Goal: Navigation & Orientation: Find specific page/section

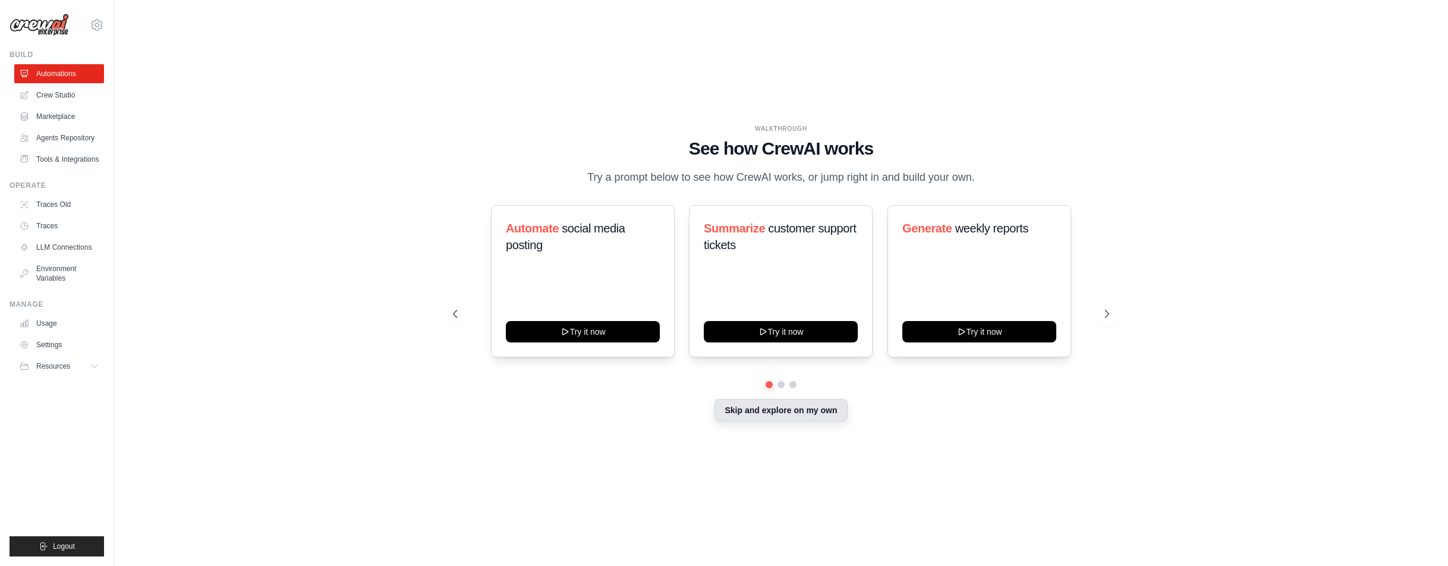
click at [777, 407] on button "Skip and explore on my own" at bounding box center [781, 410] width 133 height 23
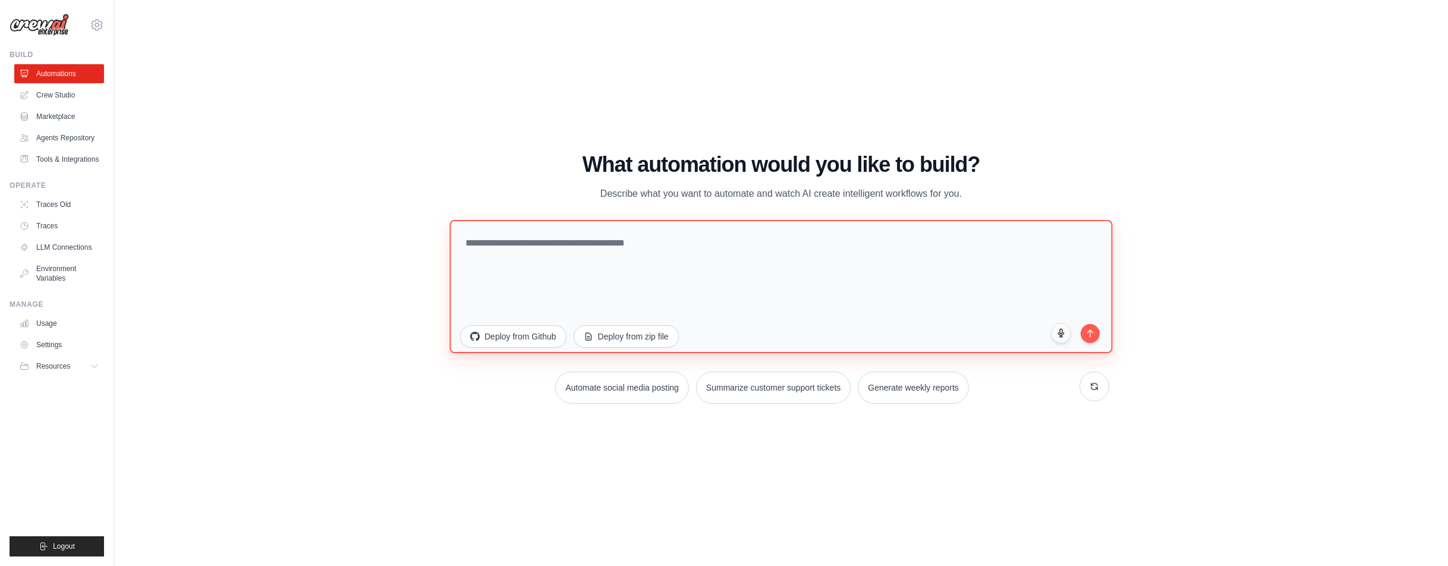
click at [630, 268] on textarea at bounding box center [780, 286] width 663 height 133
click at [72, 155] on link "Tools & Integrations" at bounding box center [60, 159] width 90 height 19
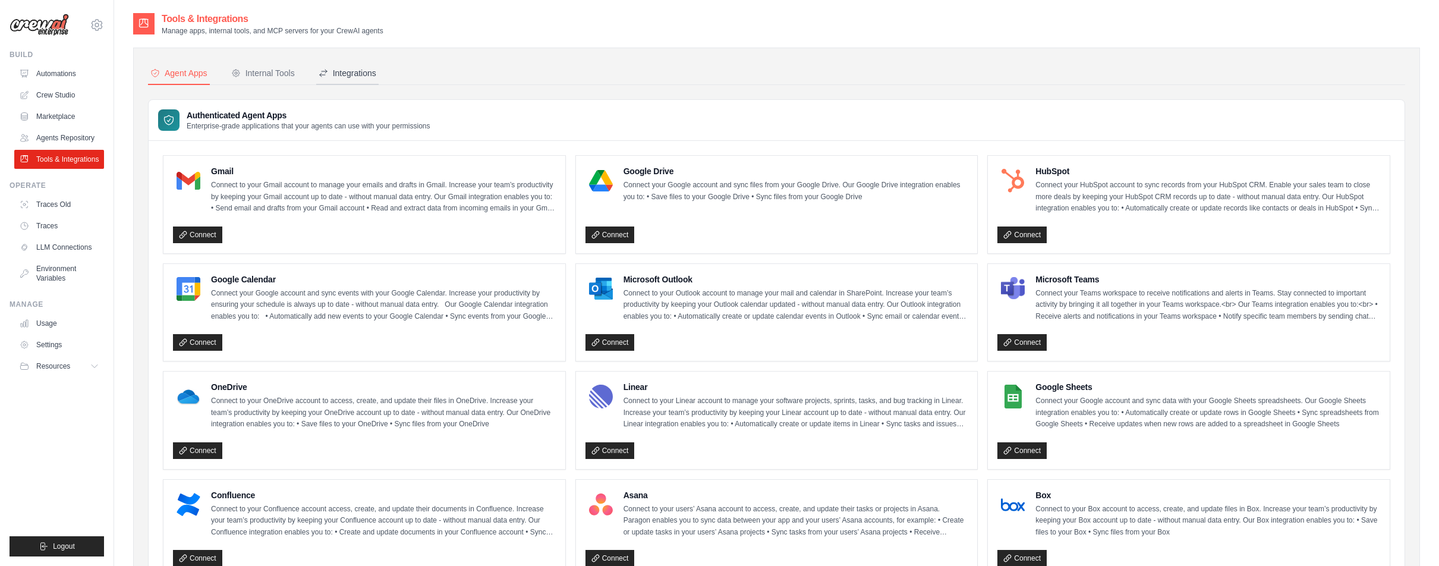
click at [346, 77] on div "Integrations" at bounding box center [348, 73] width 58 height 12
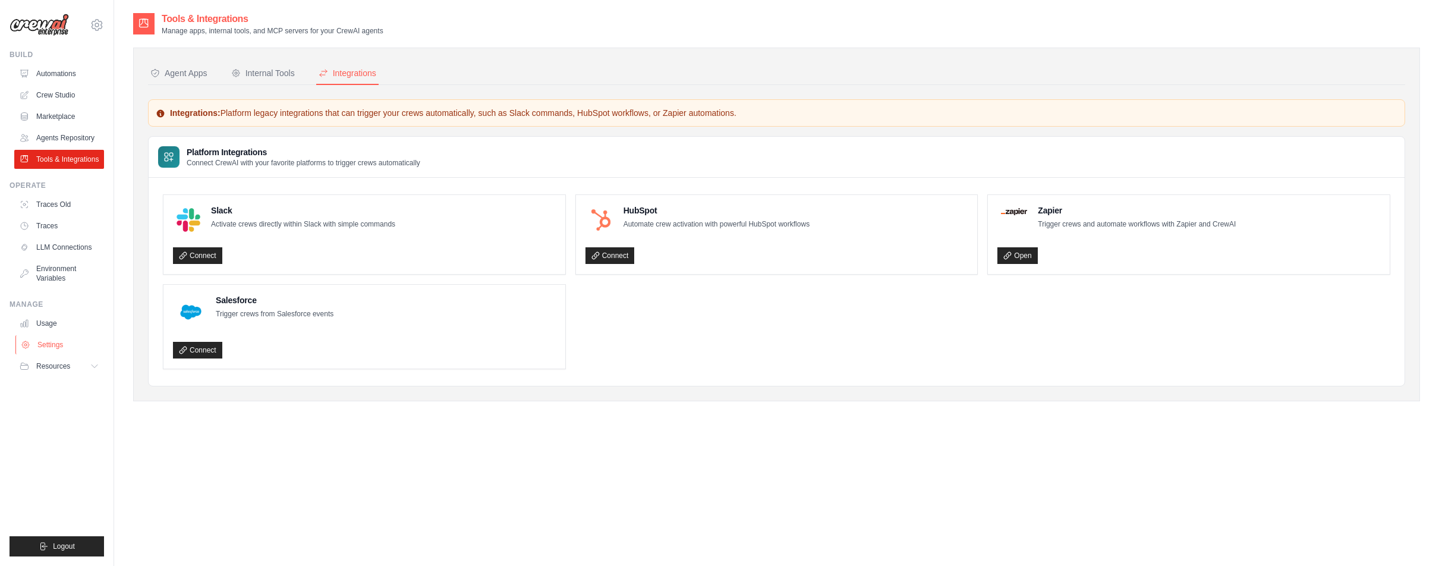
click at [63, 345] on link "Settings" at bounding box center [60, 344] width 90 height 19
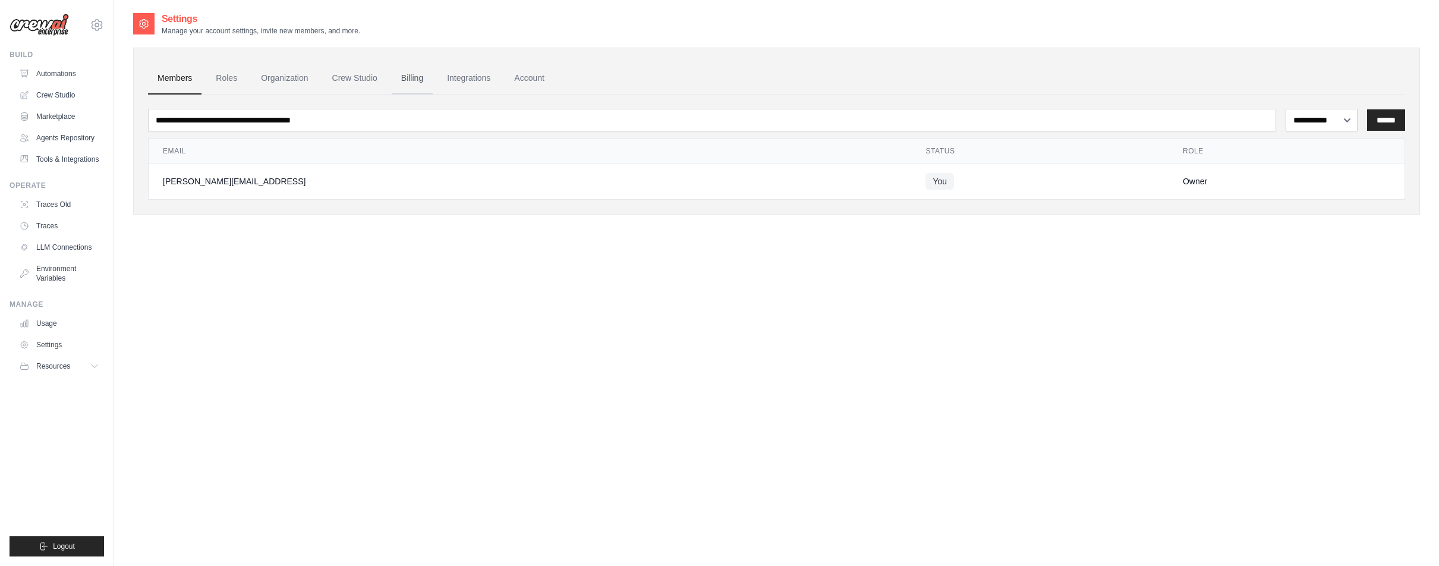
click at [408, 78] on link "Billing" at bounding box center [412, 78] width 41 height 32
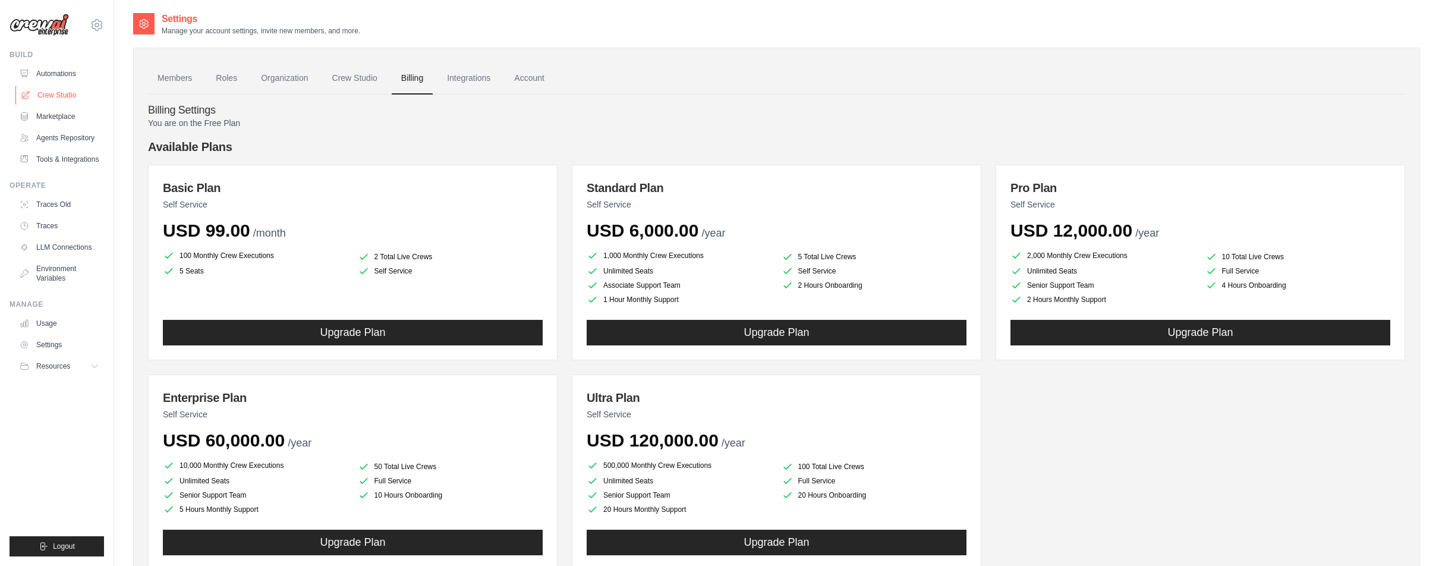
click at [65, 96] on link "Crew Studio" at bounding box center [60, 95] width 90 height 19
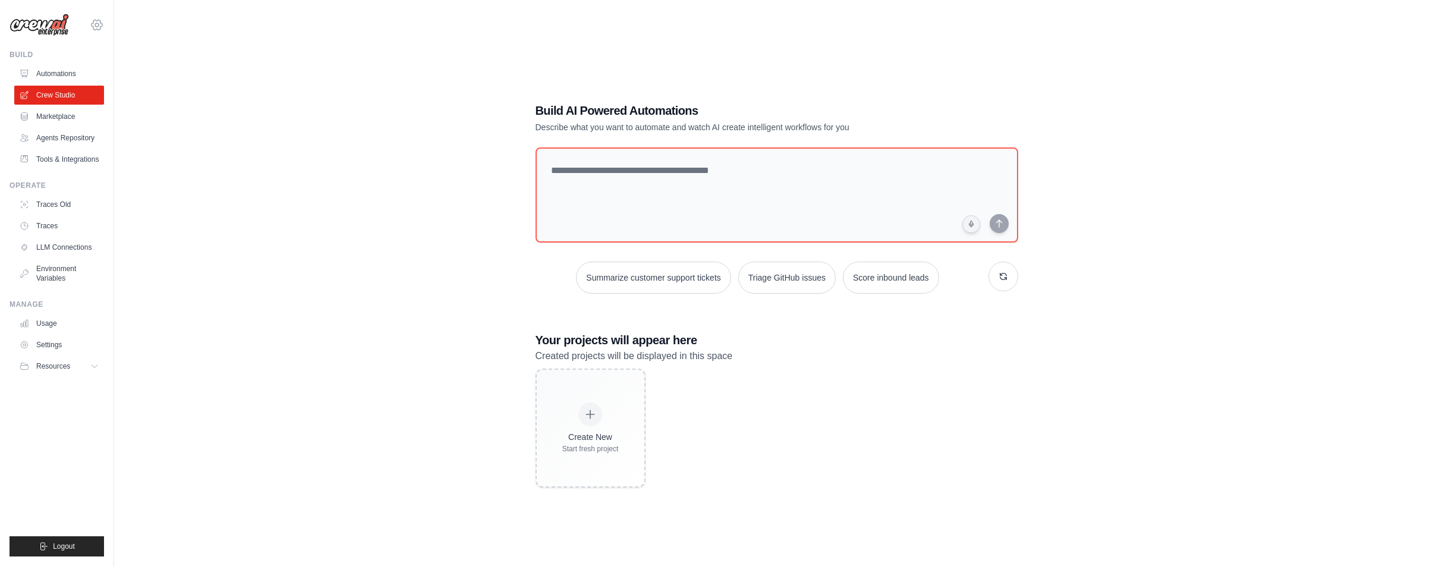
click at [95, 24] on icon at bounding box center [97, 25] width 14 height 14
click at [128, 72] on span "Settings" at bounding box center [149, 74] width 94 height 12
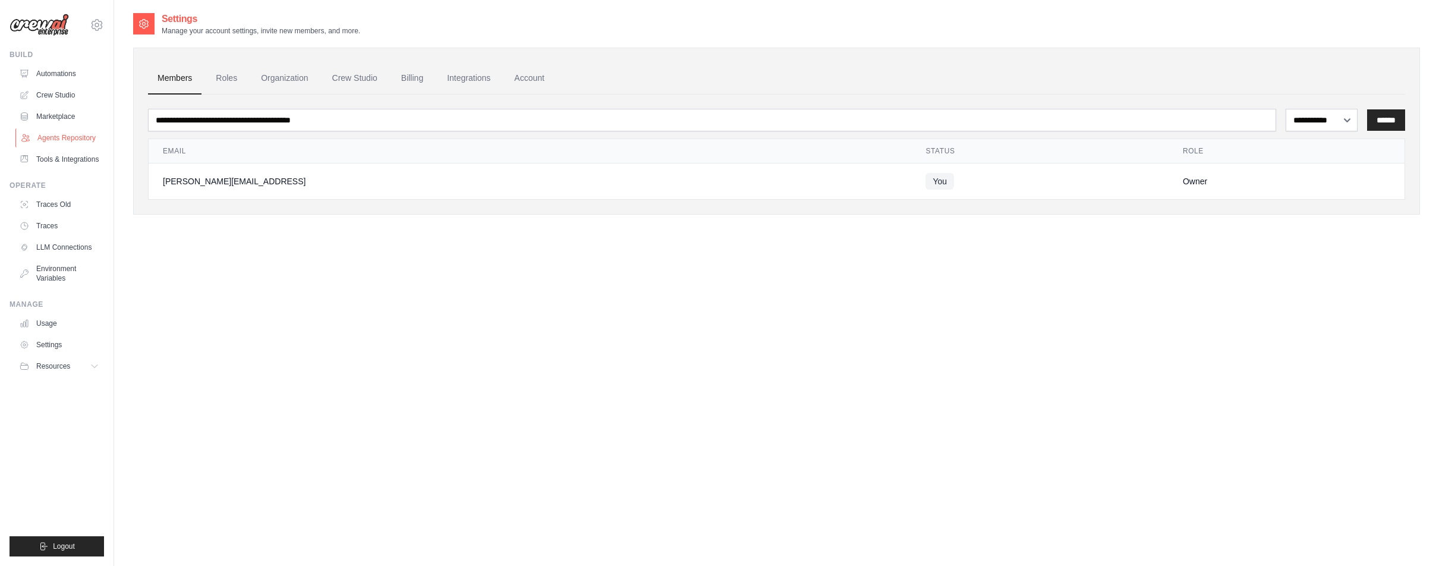
click at [59, 136] on link "Agents Repository" at bounding box center [60, 137] width 90 height 19
